Goal: Check status: Check status

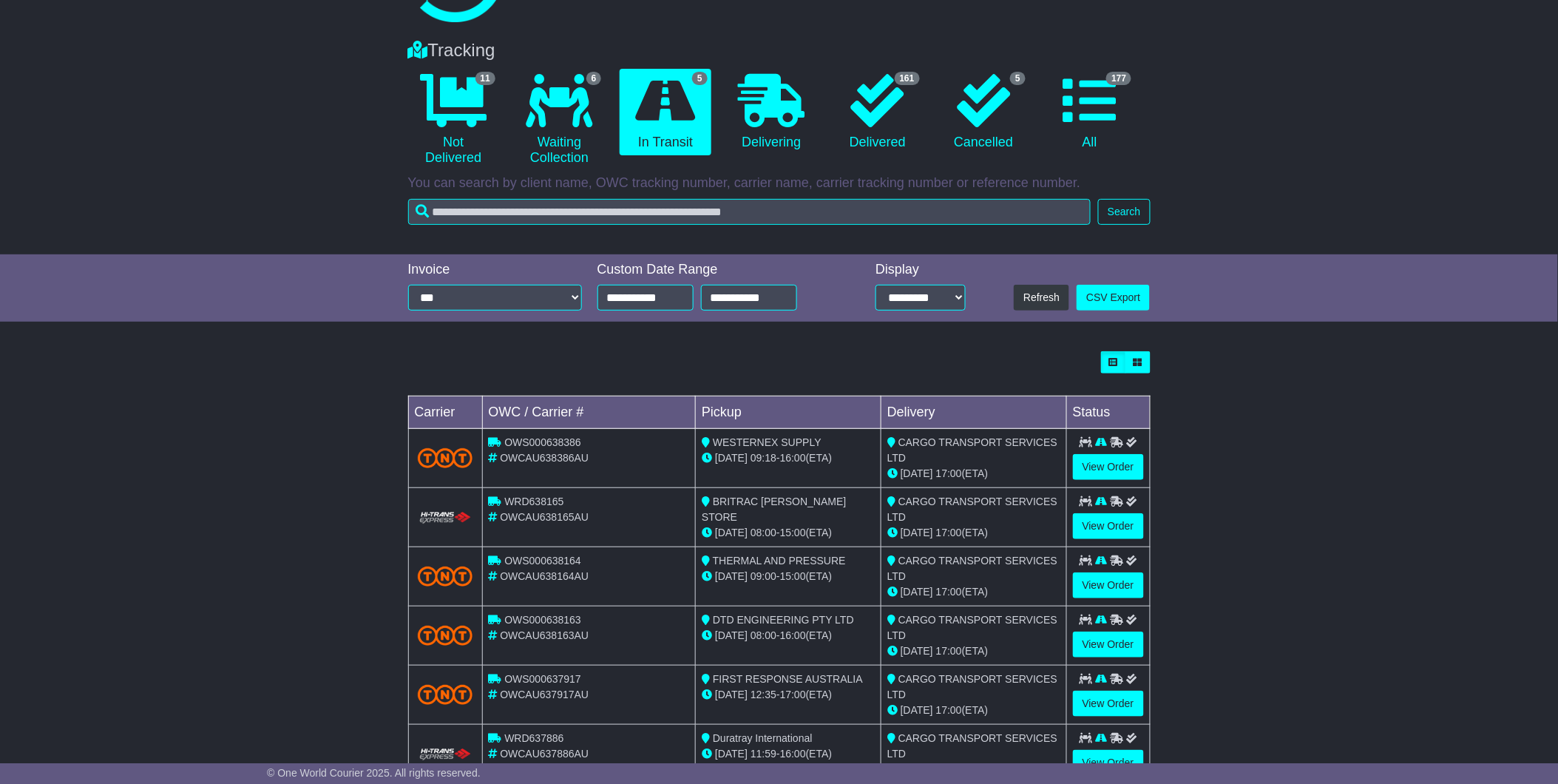
scroll to position [137, 0]
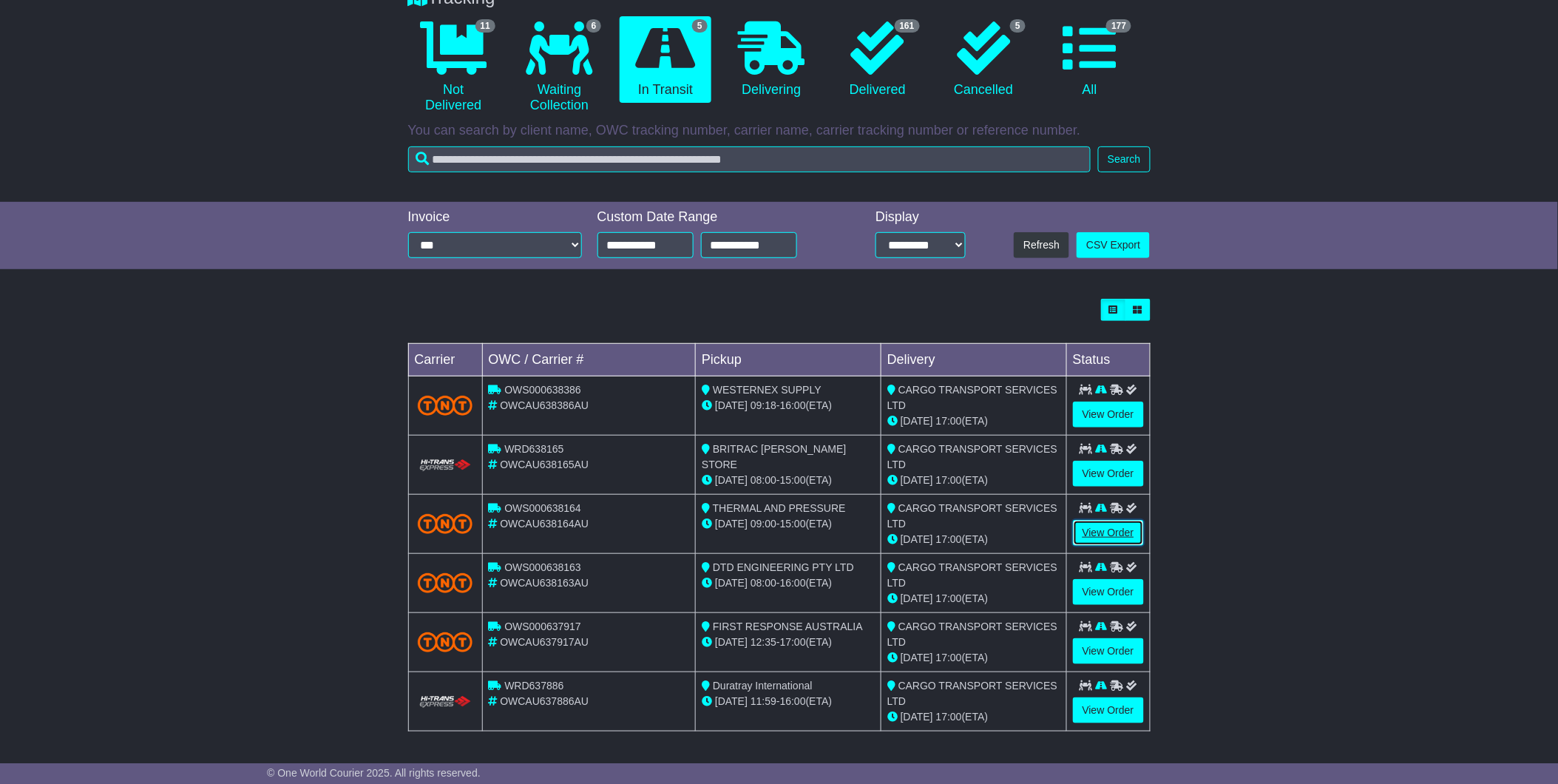
click at [1101, 525] on link "View Order" at bounding box center [1108, 533] width 71 height 25
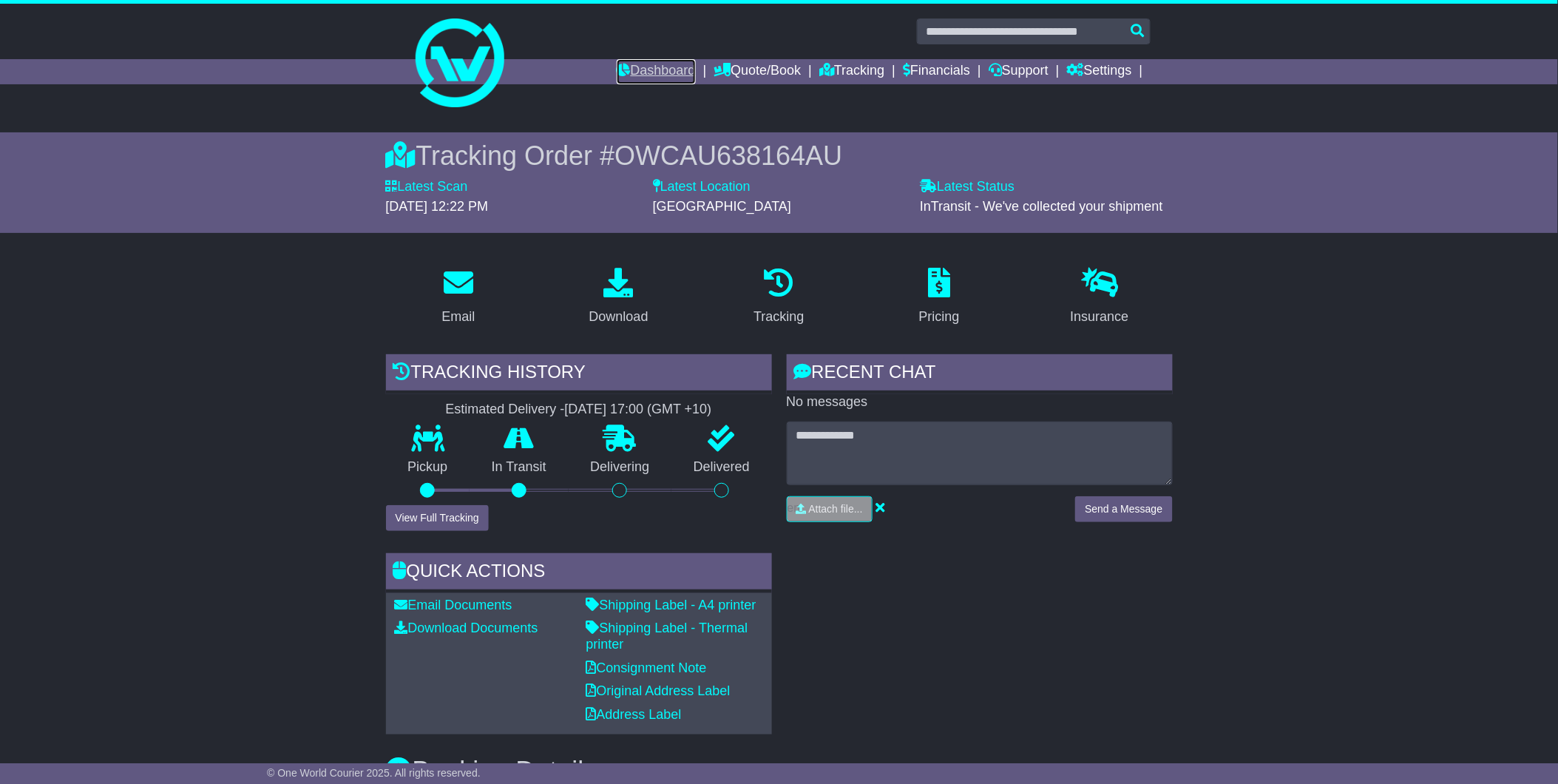
click at [629, 72] on link "Dashboard" at bounding box center [656, 72] width 79 height 25
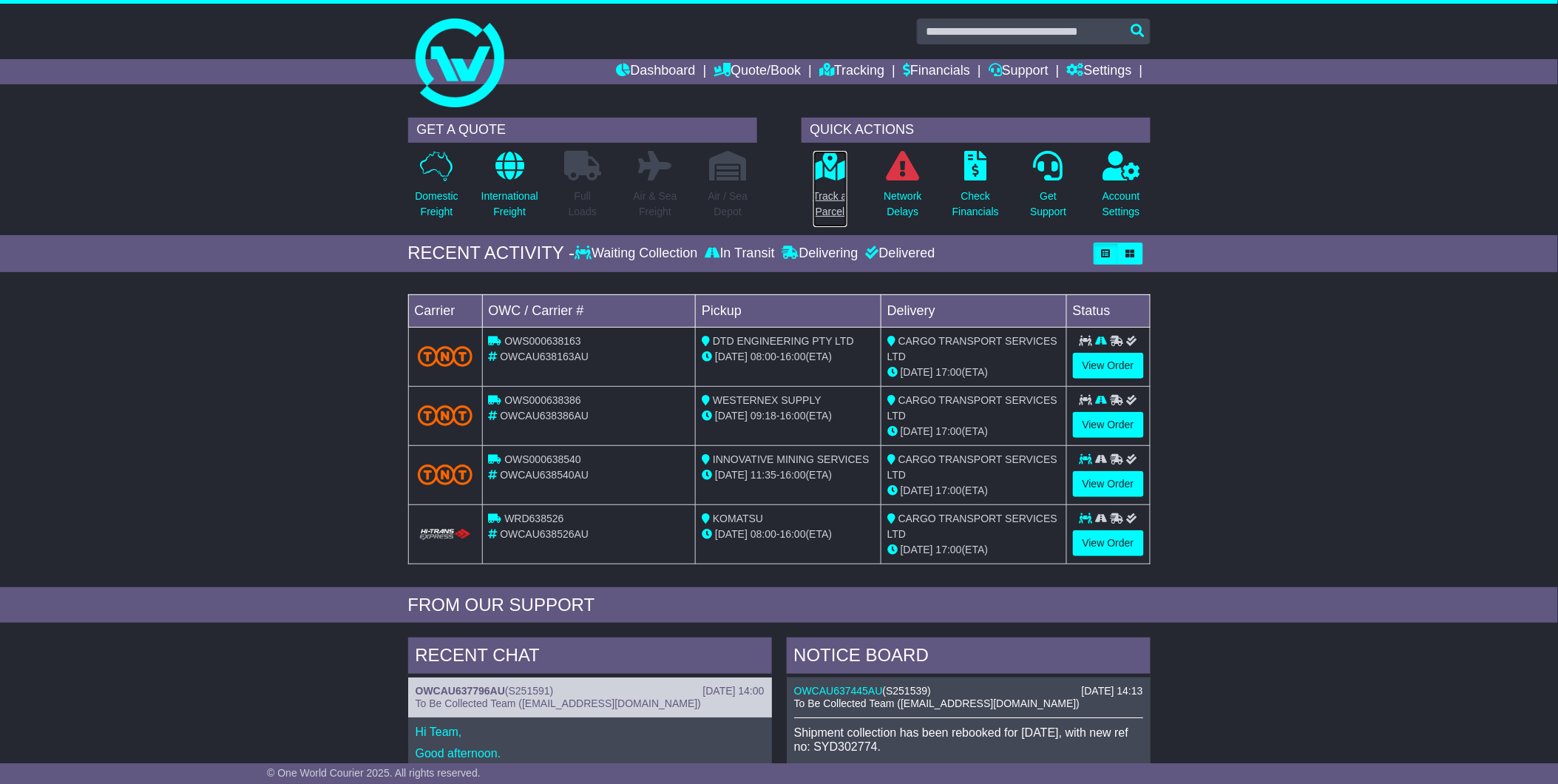
click at [839, 194] on p "Track a Parcel" at bounding box center [830, 204] width 34 height 31
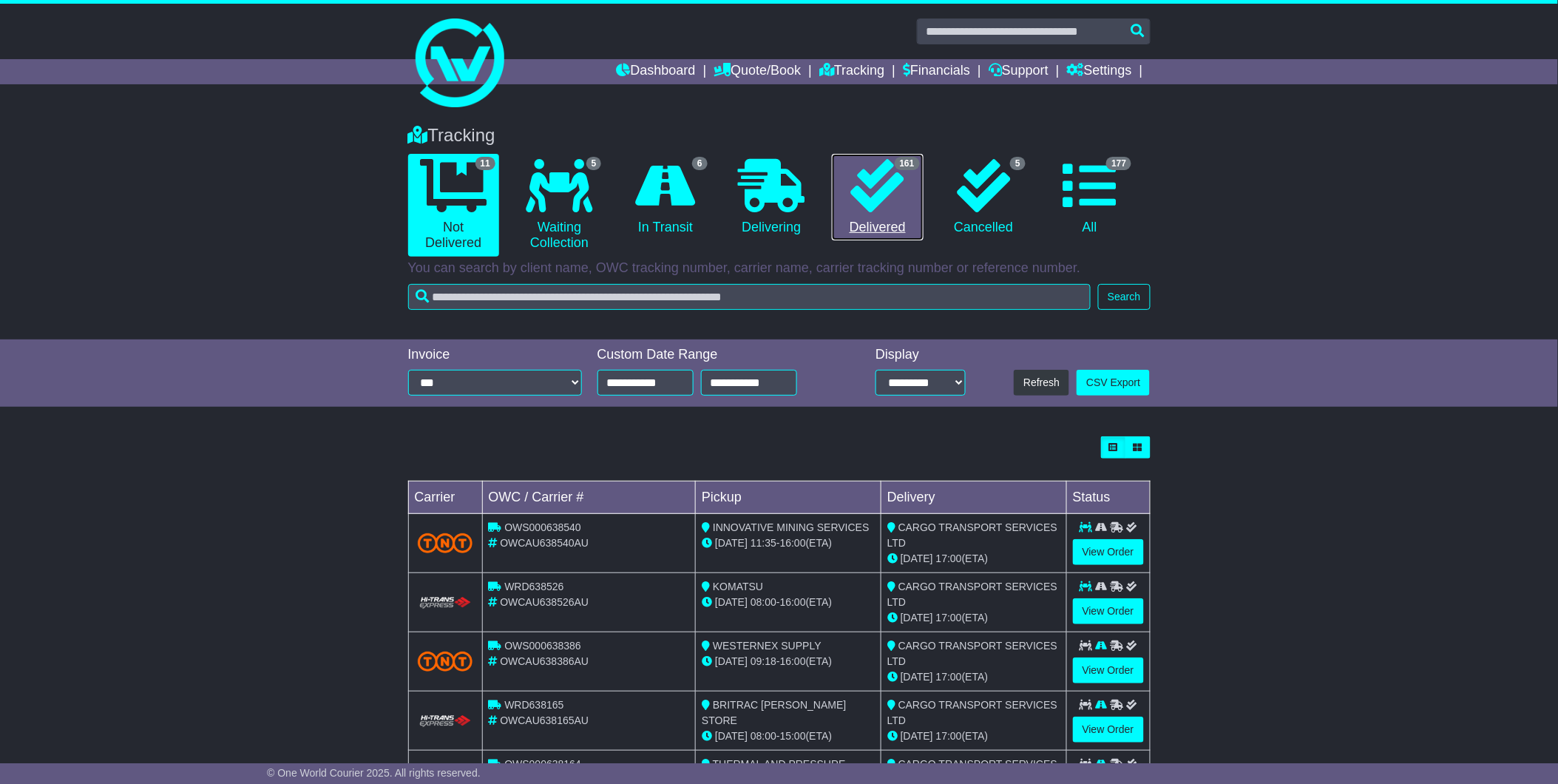
click at [871, 197] on icon at bounding box center [877, 185] width 53 height 53
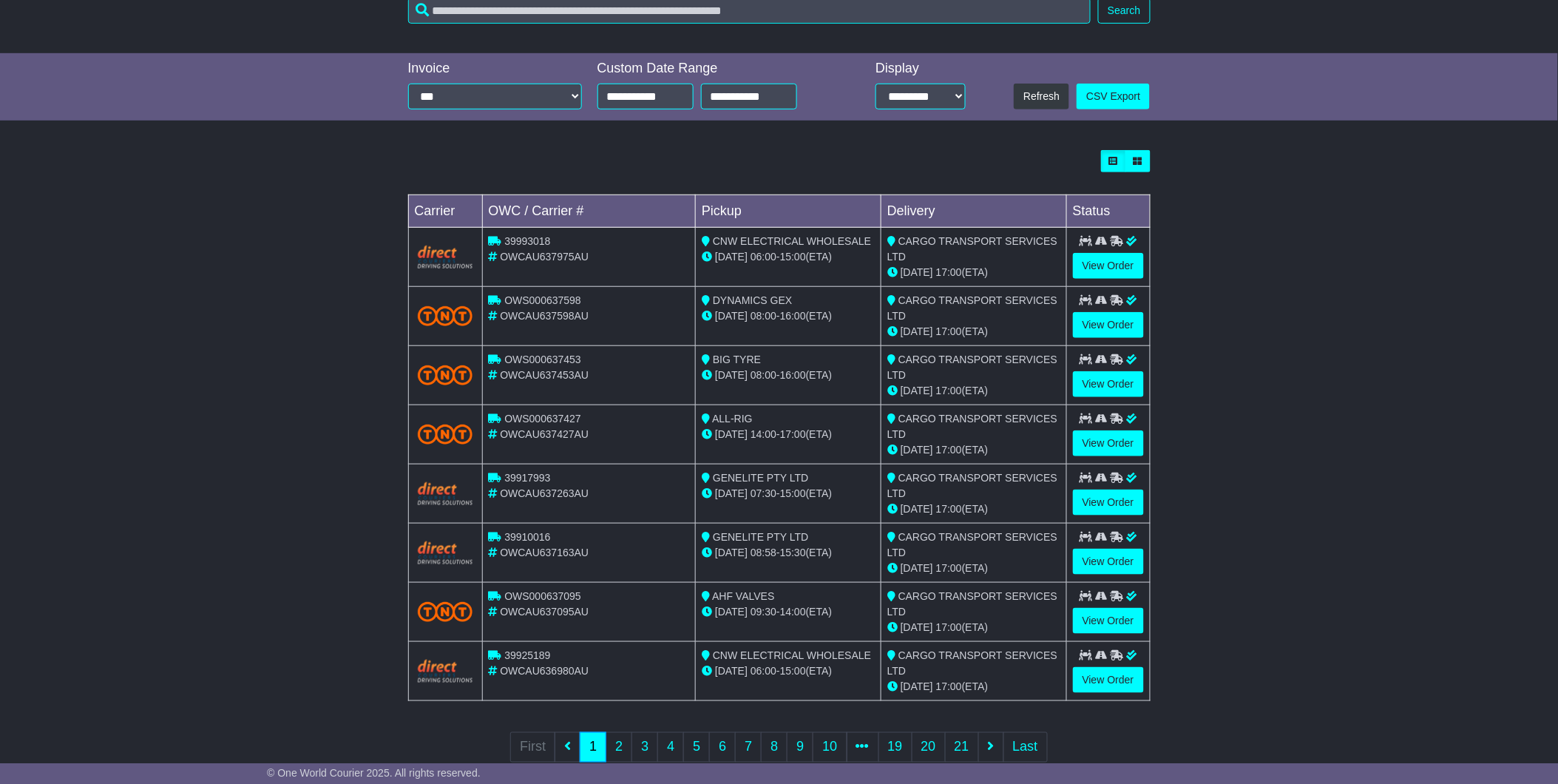
scroll to position [321, 0]
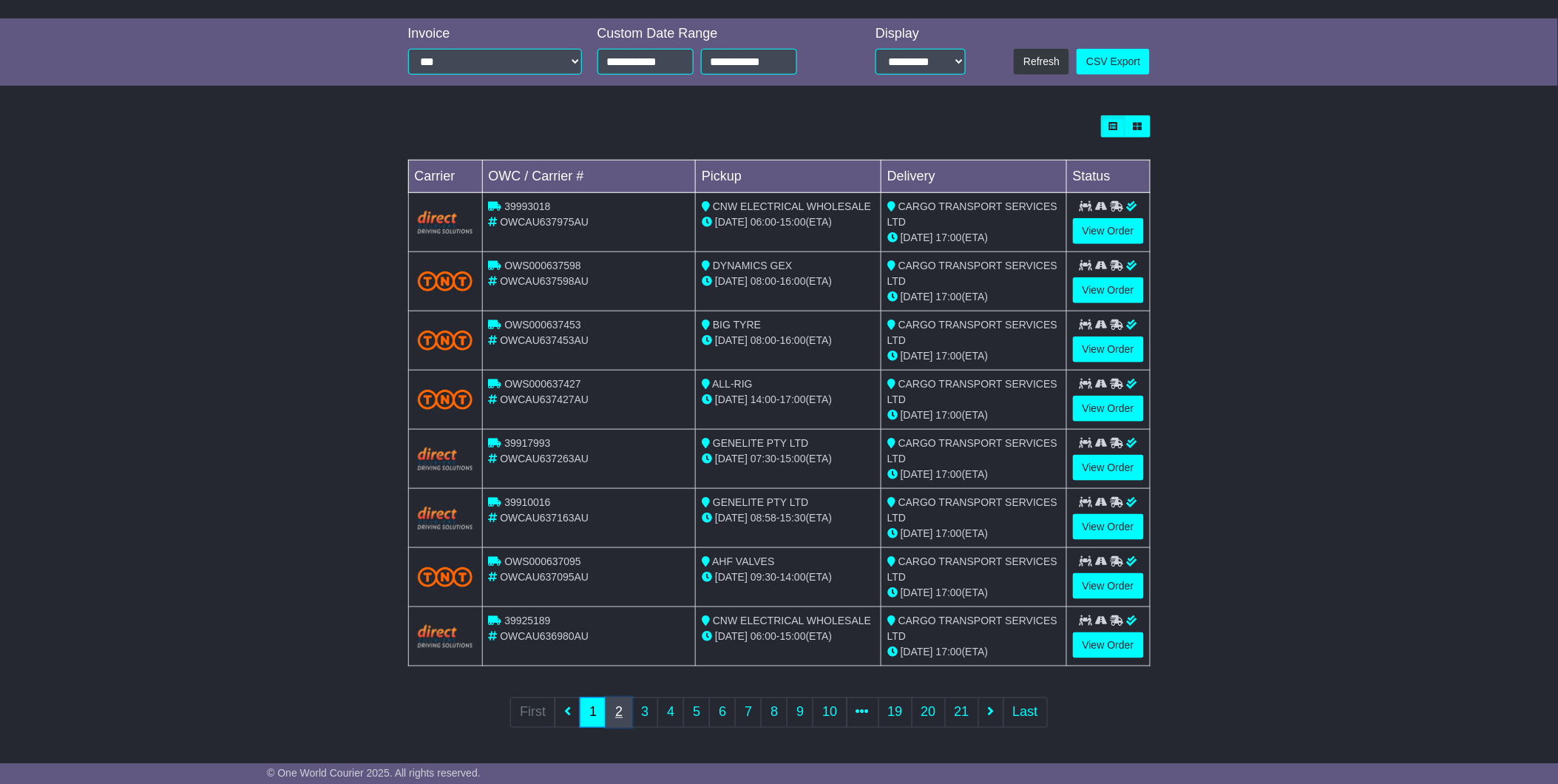
click at [626, 715] on link "2" at bounding box center [619, 713] width 26 height 31
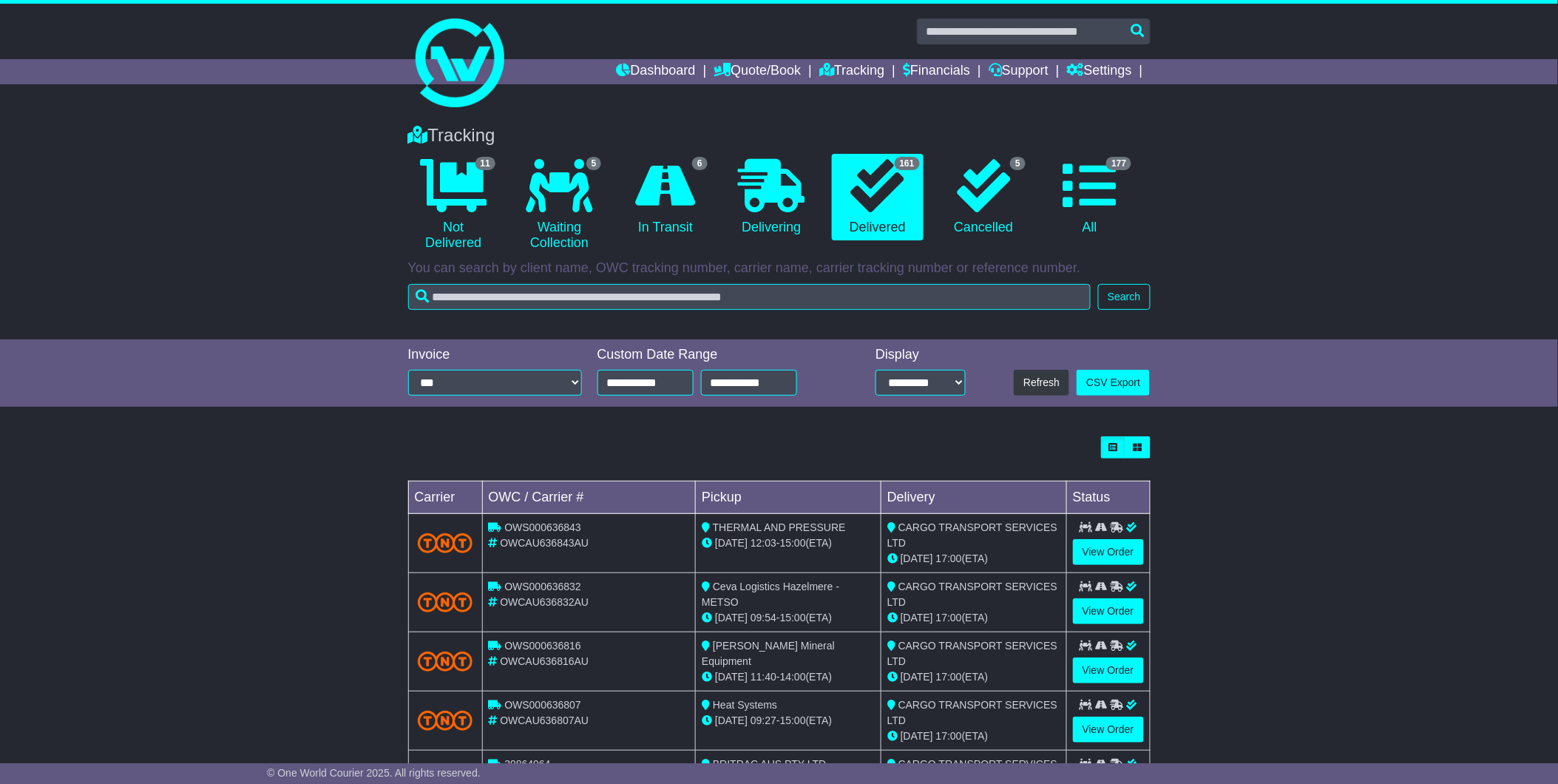
scroll to position [82, 0]
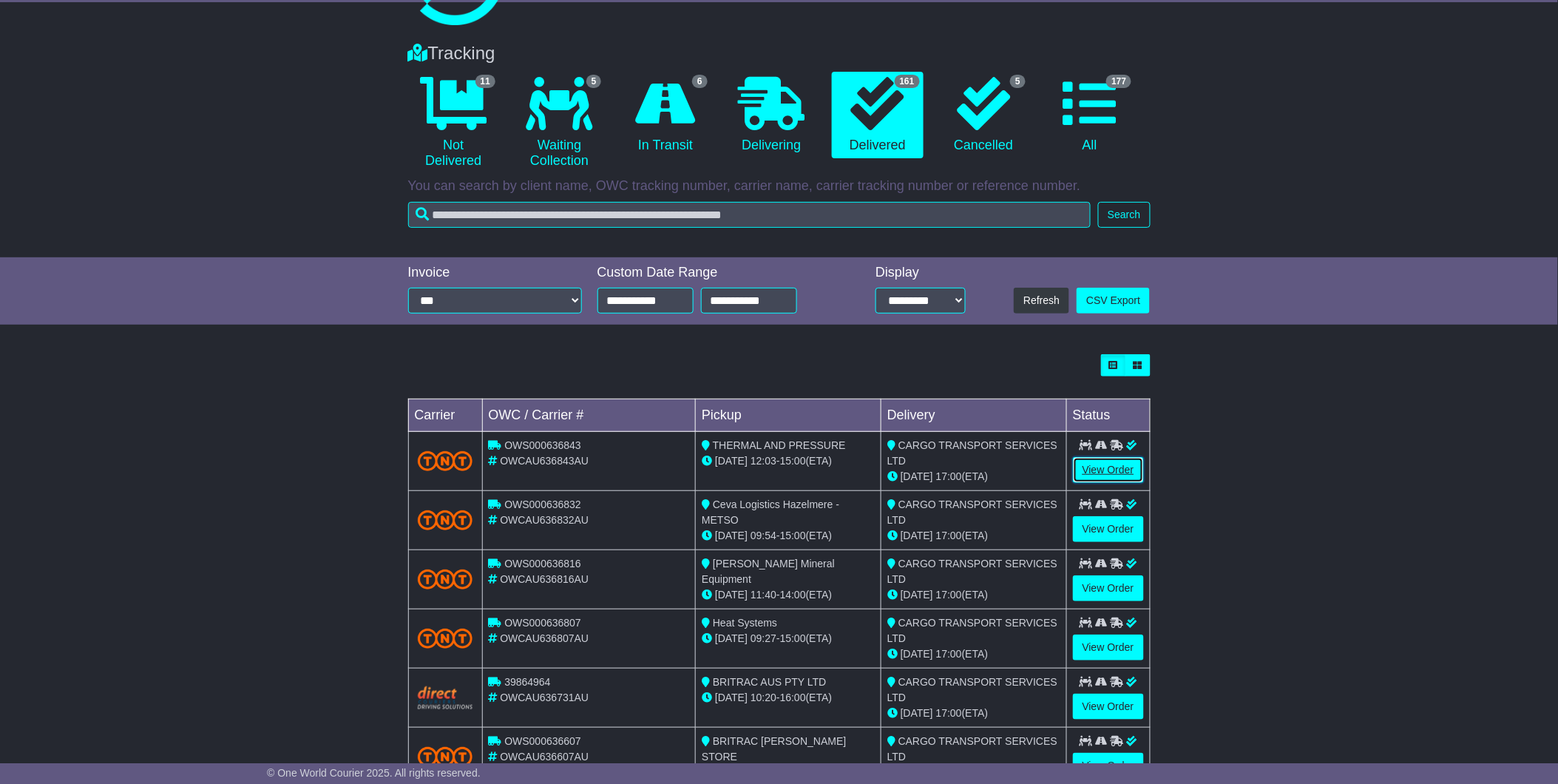
click at [1109, 474] on link "View Order" at bounding box center [1108, 469] width 71 height 25
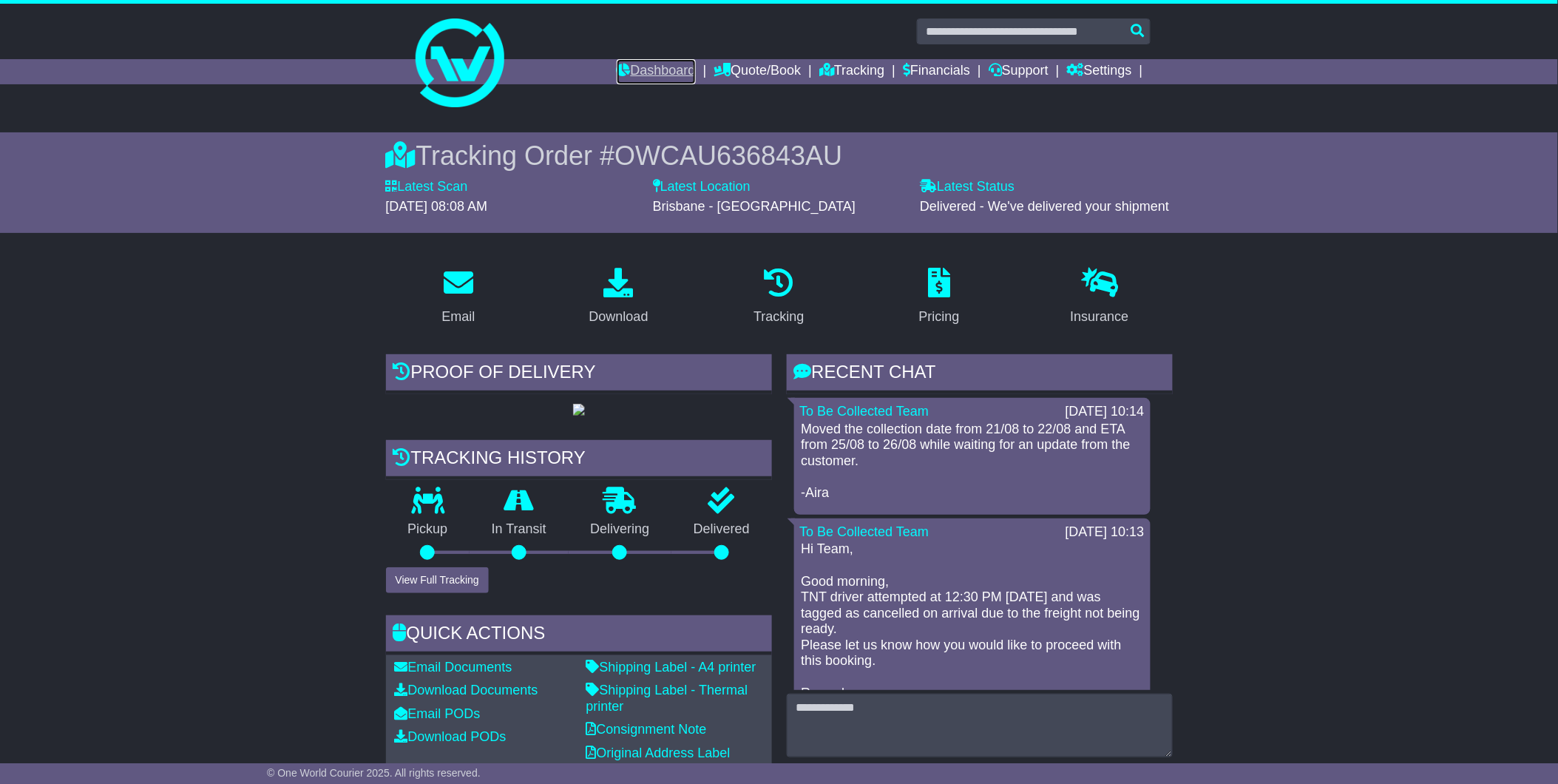
click at [655, 61] on link "Dashboard" at bounding box center [656, 72] width 79 height 25
